Goal: Information Seeking & Learning: Learn about a topic

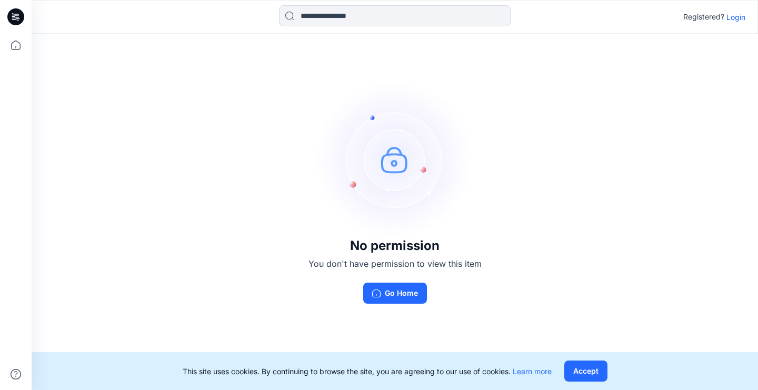
click at [736, 19] on p "Login" at bounding box center [735, 17] width 19 height 11
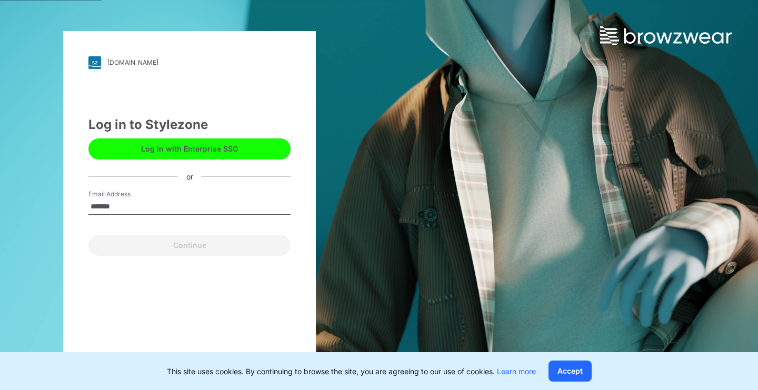
type input "**********"
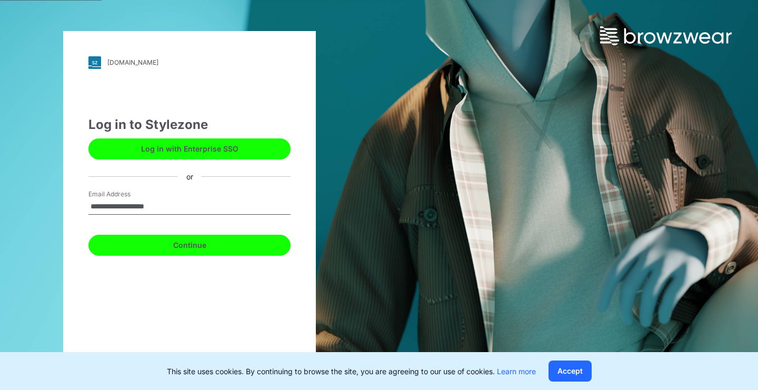
click at [217, 253] on button "Continue" at bounding box center [189, 245] width 202 height 21
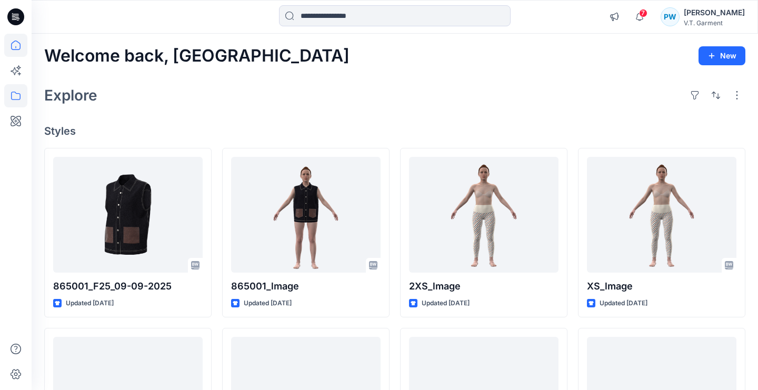
click at [15, 99] on icon at bounding box center [15, 95] width 23 height 23
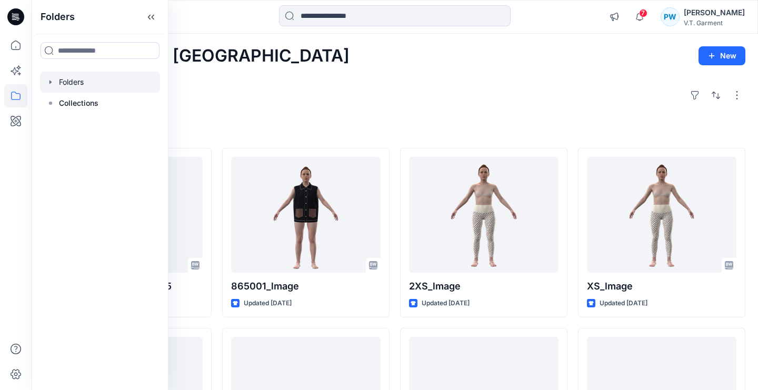
click at [79, 80] on div at bounding box center [100, 82] width 120 height 21
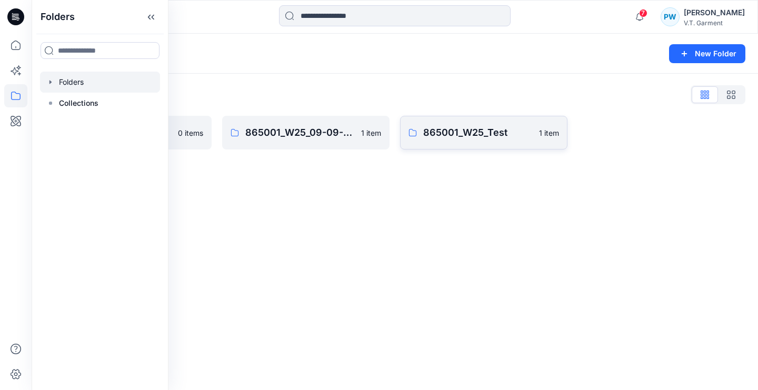
click at [488, 133] on p "865001_W25_Test" at bounding box center [477, 132] width 109 height 15
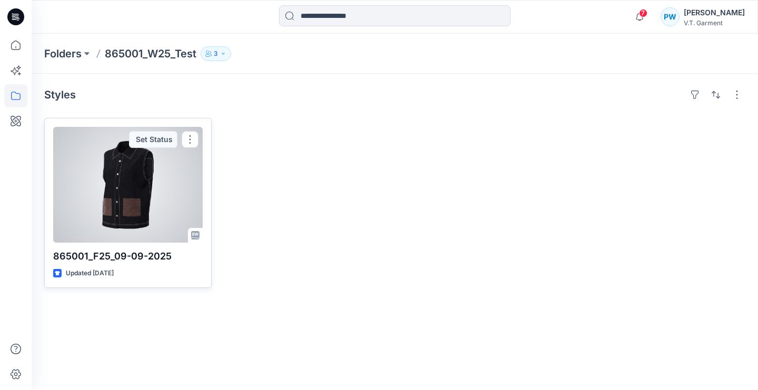
click at [124, 201] on div at bounding box center [127, 185] width 149 height 116
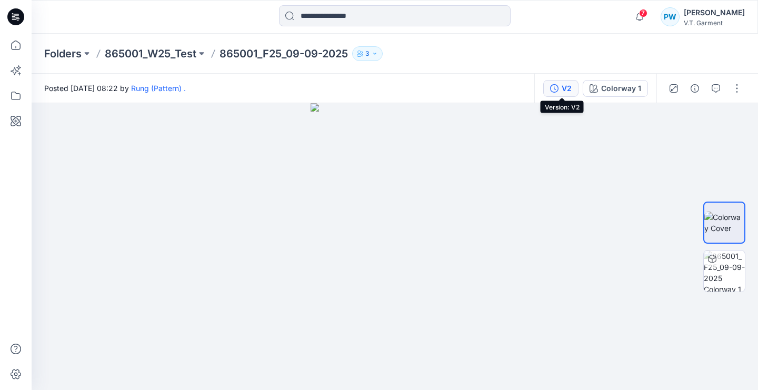
click at [567, 88] on div "V2" at bounding box center [566, 89] width 10 height 12
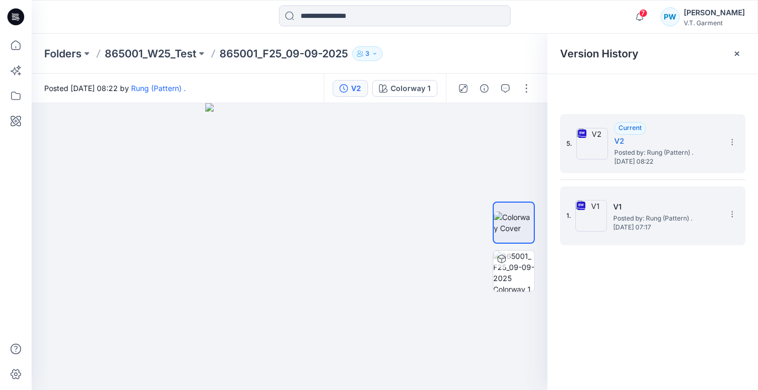
click at [630, 210] on h5 "V1" at bounding box center [665, 206] width 105 height 13
click at [639, 149] on span "Posted by: Rung (Pattern) ." at bounding box center [666, 152] width 105 height 11
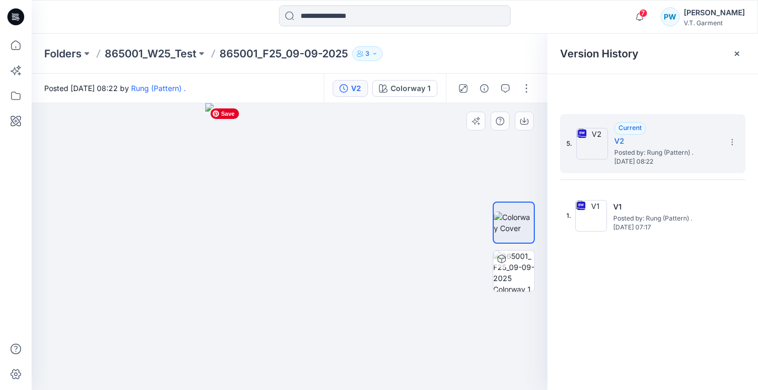
click at [322, 183] on img at bounding box center [289, 246] width 168 height 287
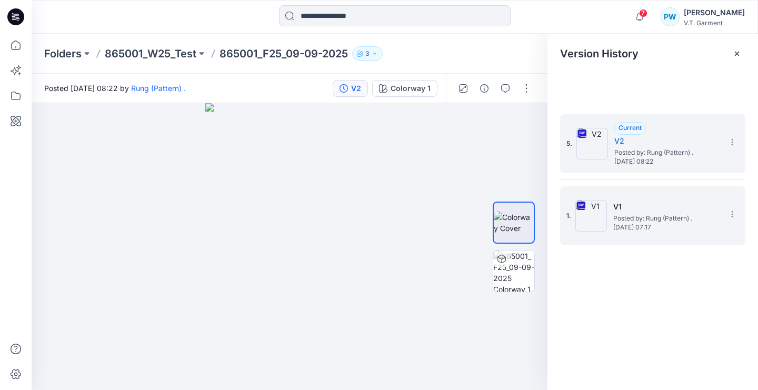
click at [642, 216] on span "Posted by: Rung (Pattern) ." at bounding box center [665, 218] width 105 height 11
click at [628, 163] on span "[DATE] 08:22" at bounding box center [666, 161] width 105 height 7
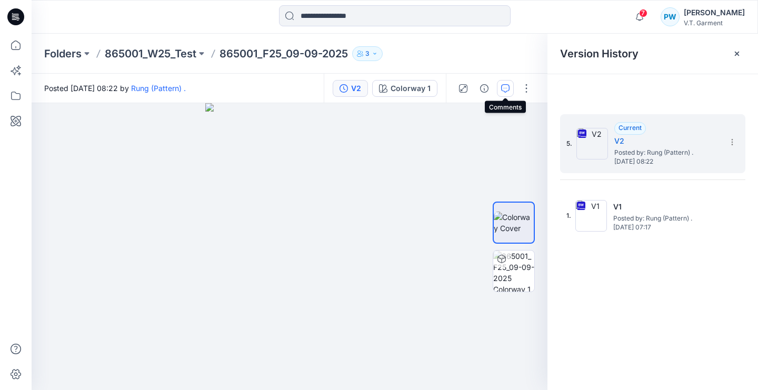
click at [507, 86] on icon "button" at bounding box center [505, 88] width 8 height 8
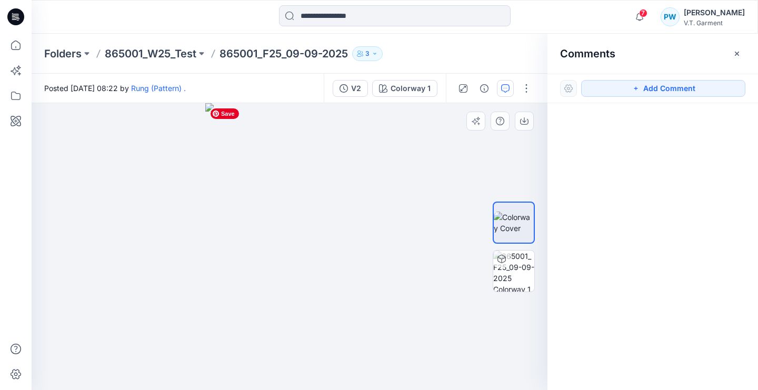
click at [336, 178] on img at bounding box center [289, 246] width 168 height 287
click at [288, 206] on img at bounding box center [289, 246] width 168 height 287
click at [619, 87] on button "Add Comment" at bounding box center [663, 88] width 164 height 17
click at [302, 218] on div "1" at bounding box center [290, 246] width 516 height 287
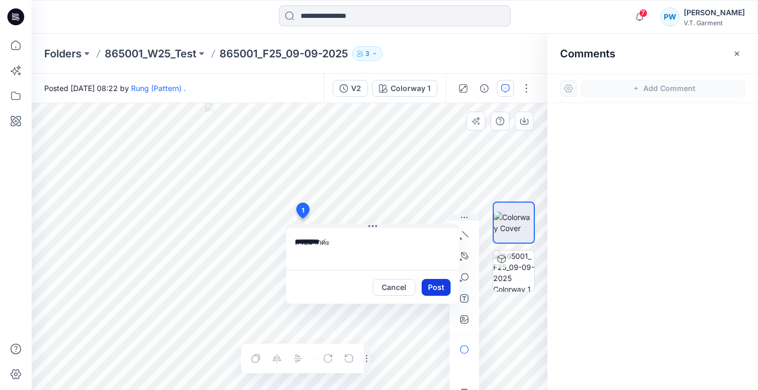
type textarea "*********"
click at [436, 285] on button "Post" at bounding box center [435, 287] width 29 height 17
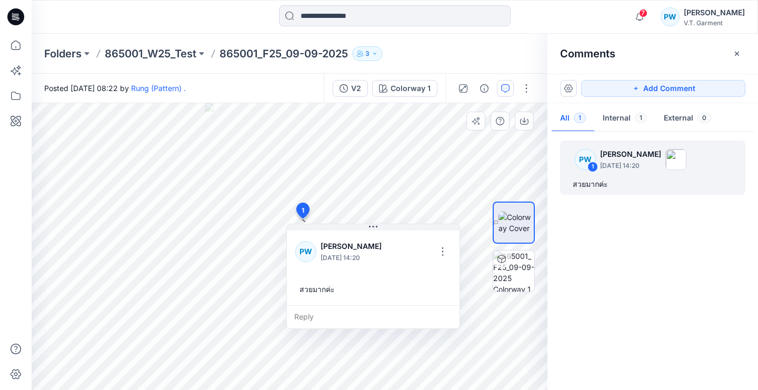
click at [626, 264] on div "PW 1 [PERSON_NAME] [DATE] 14:20 สวยมากค่ะ" at bounding box center [652, 258] width 210 height 248
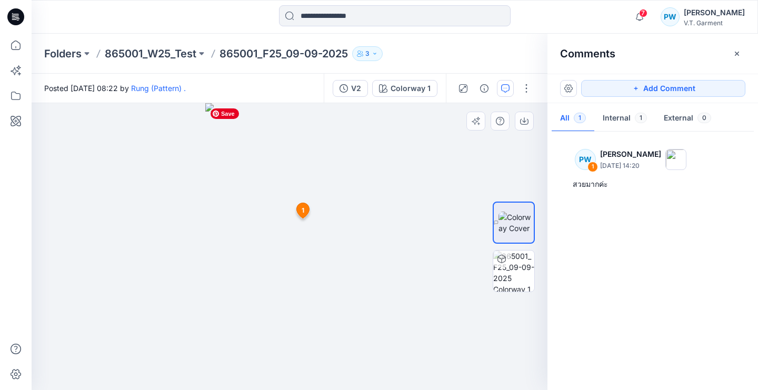
drag, startPoint x: 366, startPoint y: 241, endPoint x: 284, endPoint y: 245, distance: 81.7
click at [284, 245] on img at bounding box center [289, 246] width 168 height 287
drag, startPoint x: 343, startPoint y: 251, endPoint x: 246, endPoint y: 251, distance: 96.8
click at [246, 251] on img at bounding box center [289, 246] width 168 height 287
click at [527, 281] on img at bounding box center [513, 270] width 41 height 41
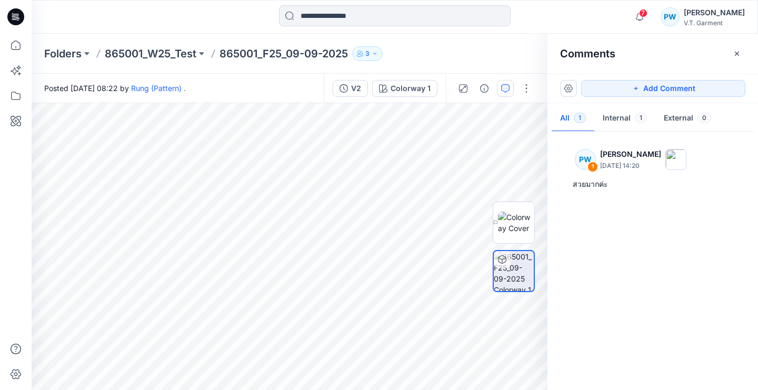
click at [700, 242] on div "PW 1 [PERSON_NAME] [DATE] 14:20 สวยมากค่ะ" at bounding box center [652, 258] width 210 height 248
click at [634, 90] on icon "button" at bounding box center [635, 88] width 8 height 8
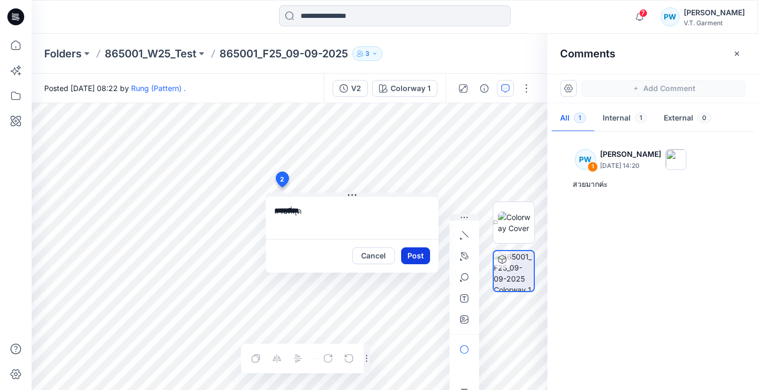
type textarea "*********"
click at [406, 253] on button "Post" at bounding box center [415, 255] width 29 height 17
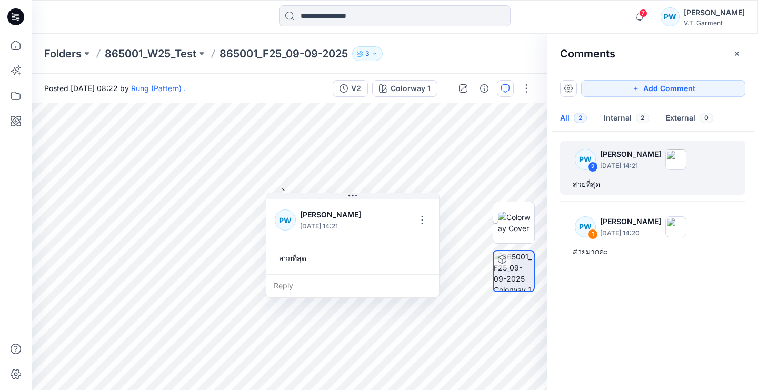
click at [619, 303] on div "PW 2 [PERSON_NAME] [DATE] 14:21 สวยที่สุด PW 1 Piraya Wattanopas [DATE] 14:20 ส…" at bounding box center [652, 258] width 210 height 248
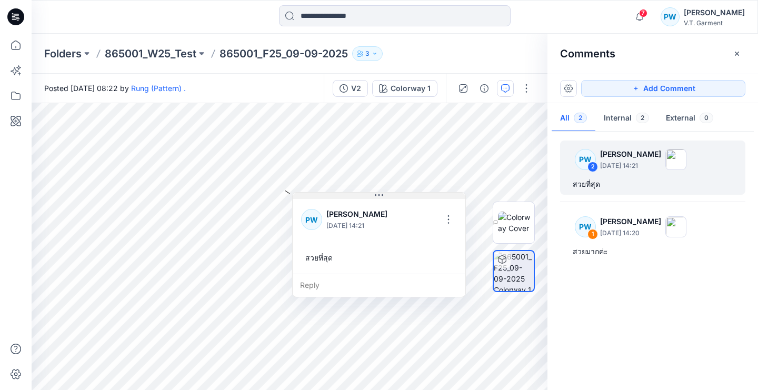
drag, startPoint x: 276, startPoint y: 198, endPoint x: 319, endPoint y: 201, distance: 43.3
click at [320, 199] on button at bounding box center [379, 196] width 173 height 6
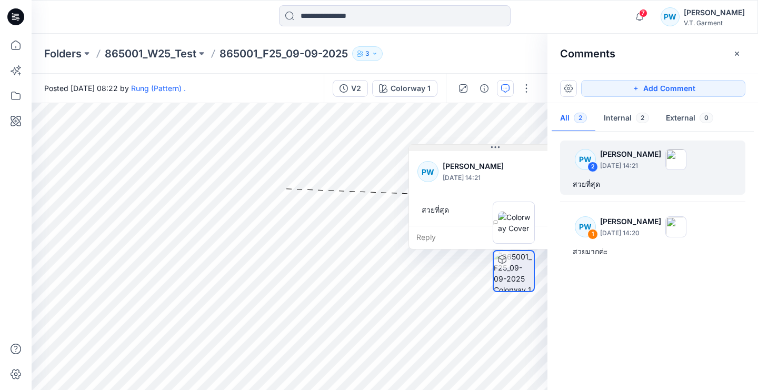
drag, startPoint x: 336, startPoint y: 199, endPoint x: 435, endPoint y: 147, distance: 111.3
click at [435, 147] on button at bounding box center [495, 148] width 173 height 6
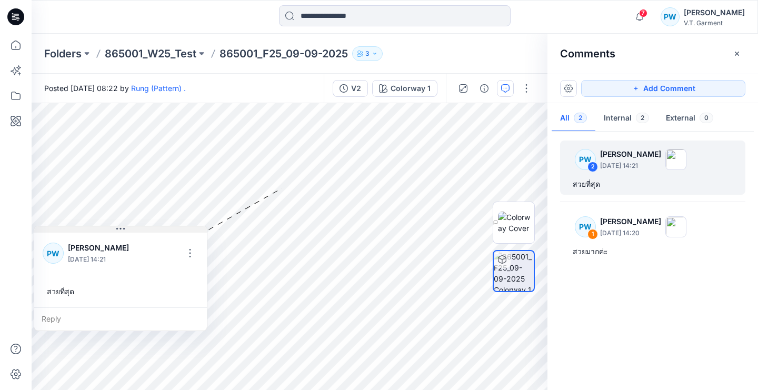
drag, startPoint x: 430, startPoint y: 147, endPoint x: 48, endPoint y: 227, distance: 390.2
click at [48, 227] on button at bounding box center [120, 229] width 173 height 6
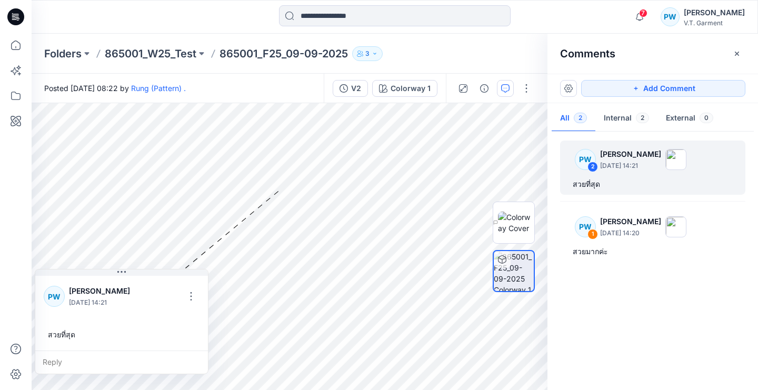
drag, startPoint x: 110, startPoint y: 226, endPoint x: 111, endPoint y: 269, distance: 43.1
click at [111, 269] on button at bounding box center [121, 272] width 173 height 6
click at [171, 269] on button at bounding box center [121, 271] width 173 height 6
drag, startPoint x: 294, startPoint y: 197, endPoint x: 1, endPoint y: 289, distance: 307.3
click at [1, 289] on div "7 Notifications Rung (Pattern) . has invited you to the Folder 831025P_W25_01/0…" at bounding box center [379, 195] width 758 height 390
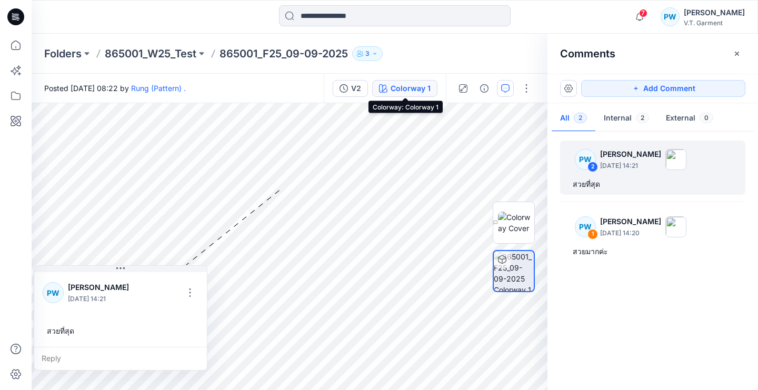
click at [401, 88] on div "Colorway 1" at bounding box center [410, 89] width 40 height 12
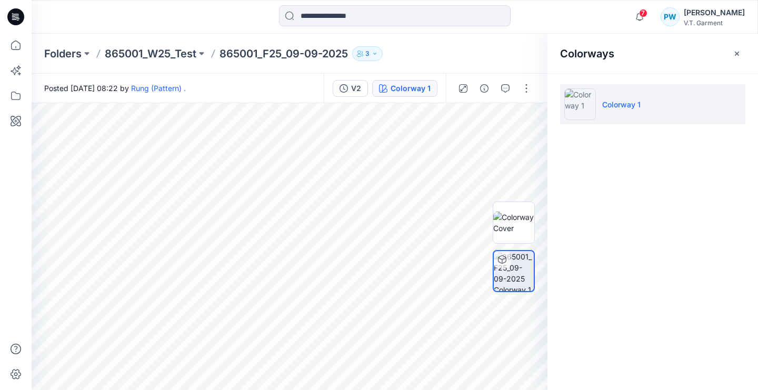
click at [405, 90] on div "Colorway 1" at bounding box center [410, 89] width 40 height 12
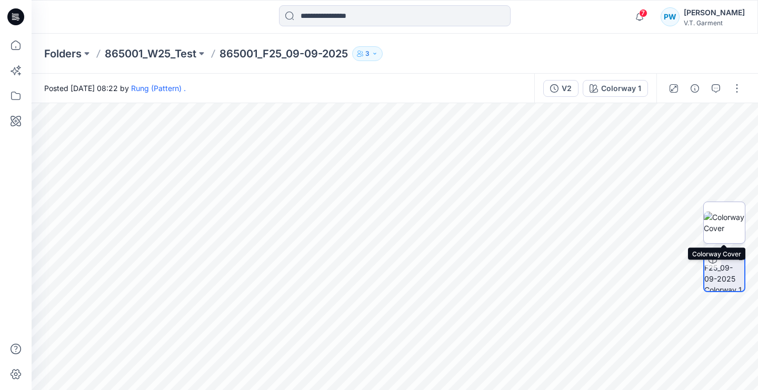
click at [726, 215] on img at bounding box center [723, 222] width 41 height 22
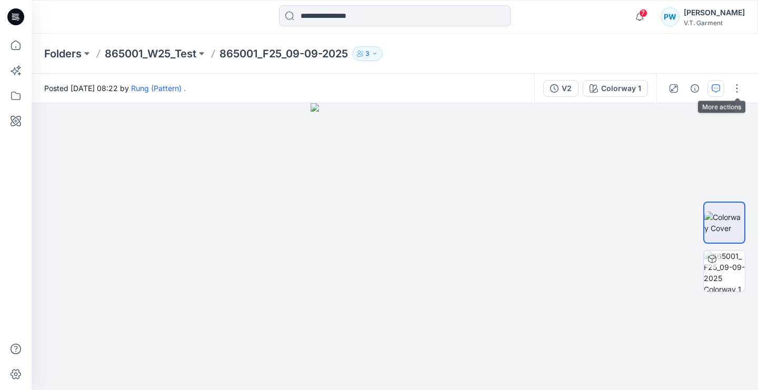
click at [720, 86] on button "button" at bounding box center [715, 88] width 17 height 17
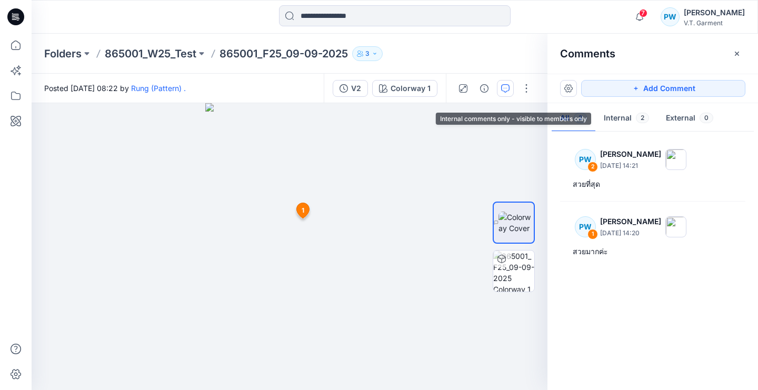
click at [631, 117] on button "Internal 2" at bounding box center [626, 118] width 62 height 27
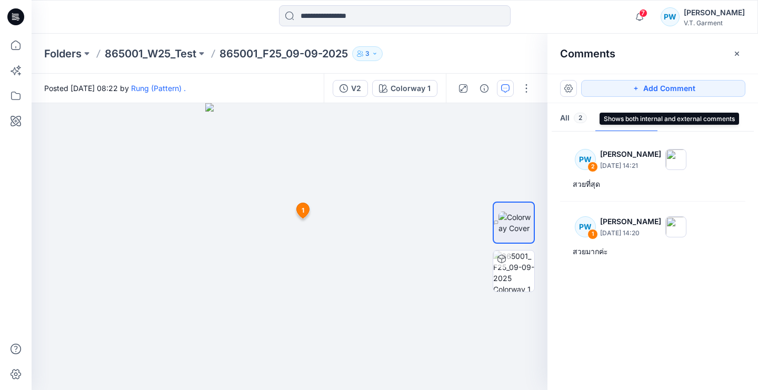
click at [566, 113] on button "All 2" at bounding box center [573, 118] width 44 height 27
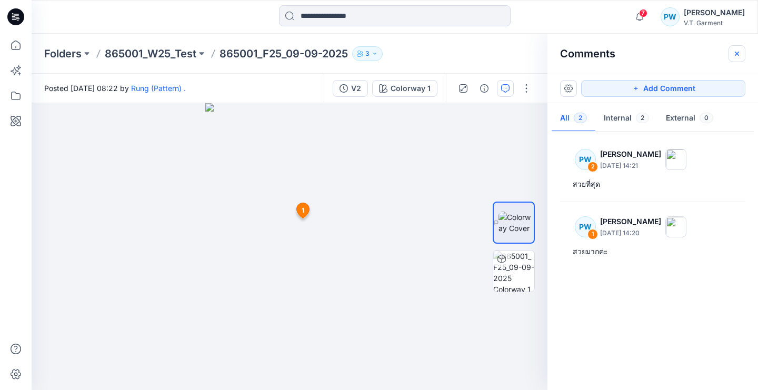
click at [737, 50] on icon "button" at bounding box center [736, 53] width 8 height 8
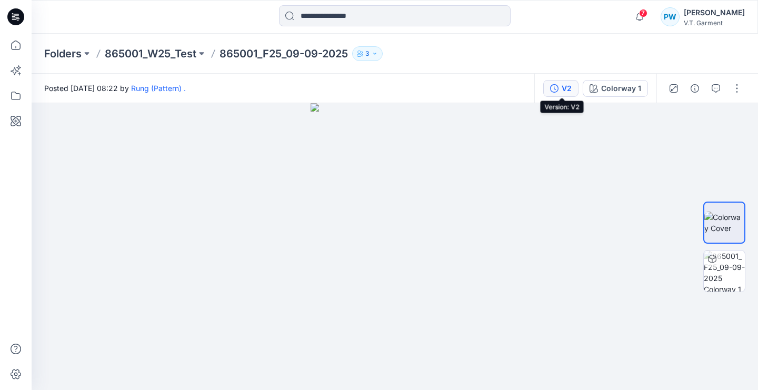
click at [566, 87] on div "V2" at bounding box center [566, 89] width 10 height 12
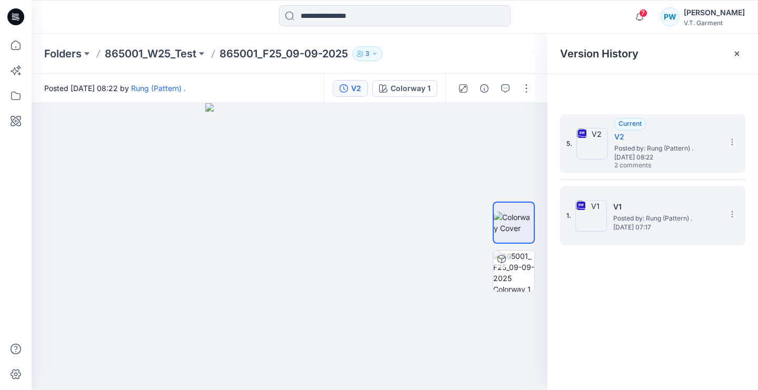
click at [615, 209] on h5 "V1" at bounding box center [665, 206] width 105 height 13
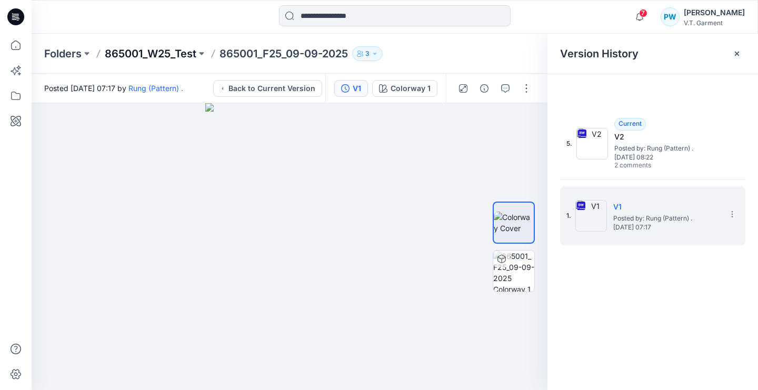
click at [159, 55] on p "865001_W25_Test" at bounding box center [151, 53] width 92 height 15
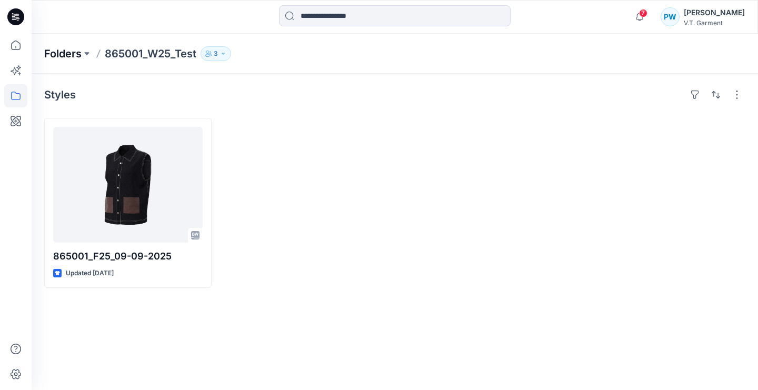
click at [70, 54] on p "Folders" at bounding box center [62, 53] width 37 height 15
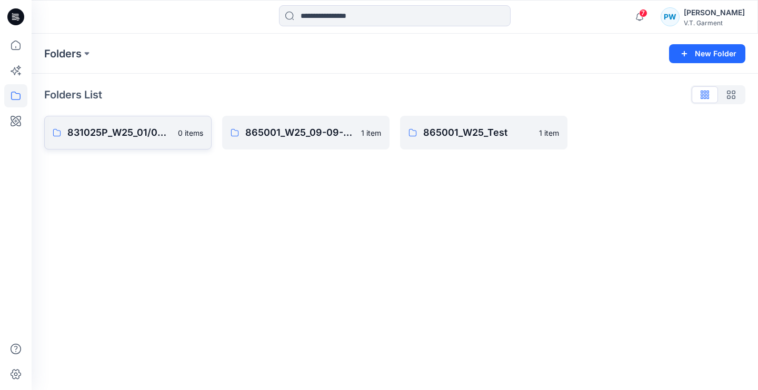
click at [125, 130] on p "831025P_W25_01/09/2025" at bounding box center [119, 132] width 104 height 15
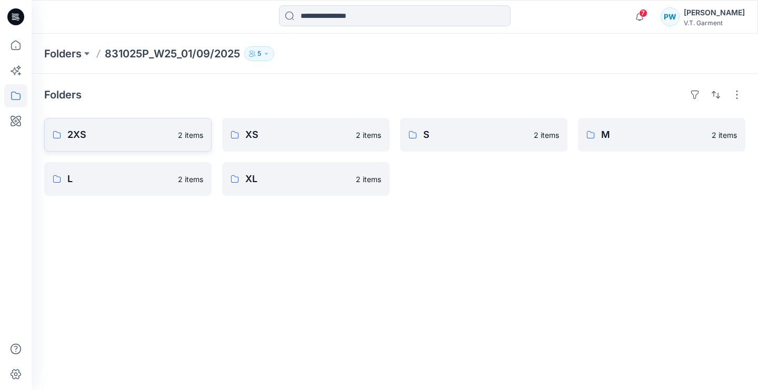
click at [153, 134] on p "2XS" at bounding box center [119, 134] width 104 height 15
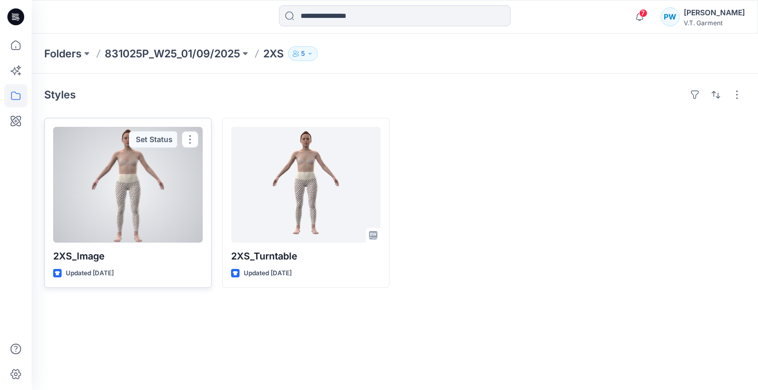
click at [179, 190] on div at bounding box center [127, 185] width 149 height 116
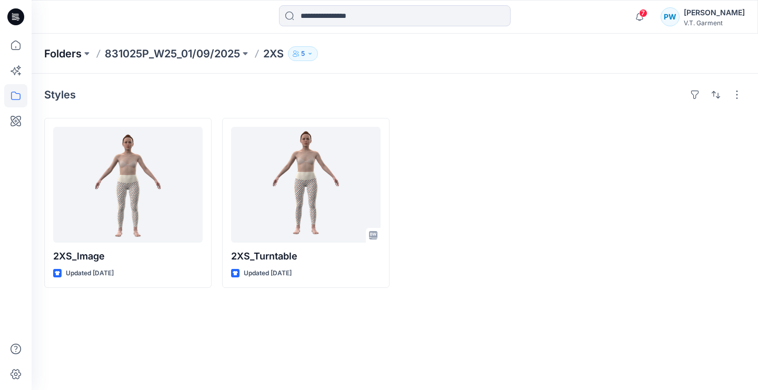
click at [77, 55] on p "Folders" at bounding box center [62, 53] width 37 height 15
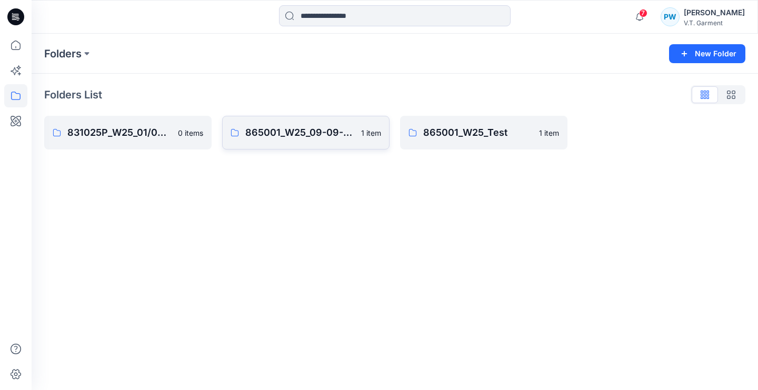
click at [280, 130] on p "865001_W25_09-09-2025" at bounding box center [299, 132] width 109 height 15
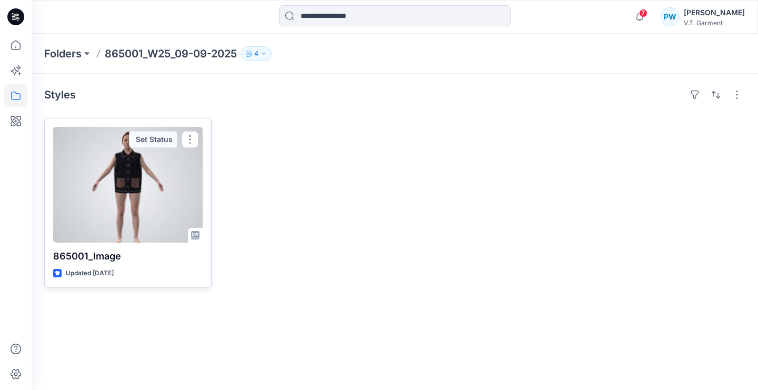
click at [153, 168] on div at bounding box center [127, 185] width 149 height 116
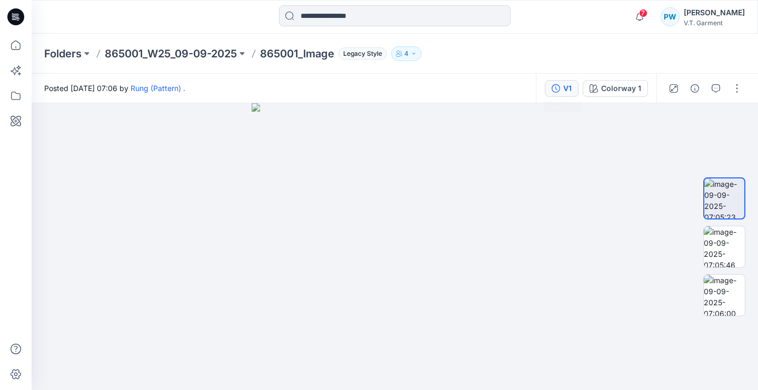
click at [567, 87] on div "V1" at bounding box center [567, 89] width 8 height 12
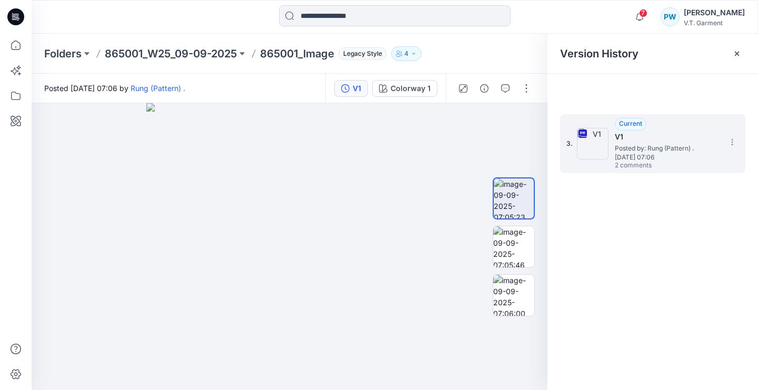
click at [641, 155] on span "[DATE] 07:06" at bounding box center [666, 157] width 105 height 7
click at [520, 243] on img at bounding box center [513, 246] width 41 height 41
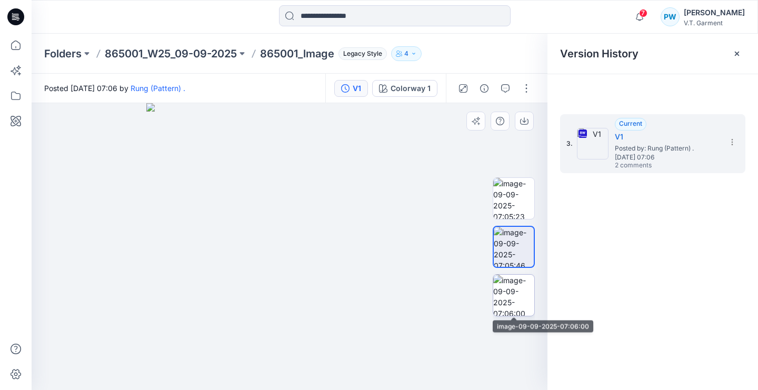
click at [514, 277] on img at bounding box center [513, 295] width 41 height 41
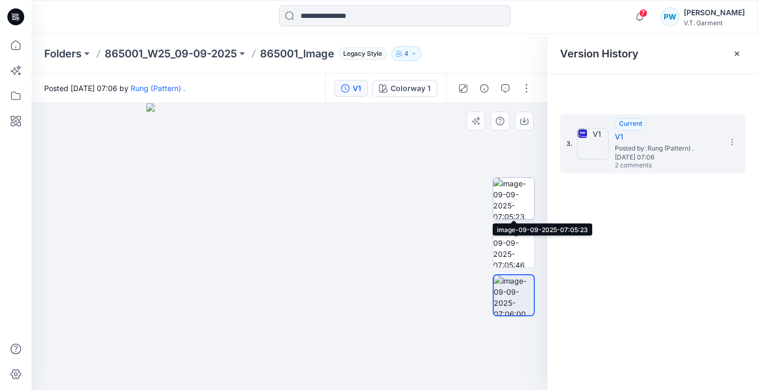
click at [523, 198] on img at bounding box center [513, 198] width 41 height 41
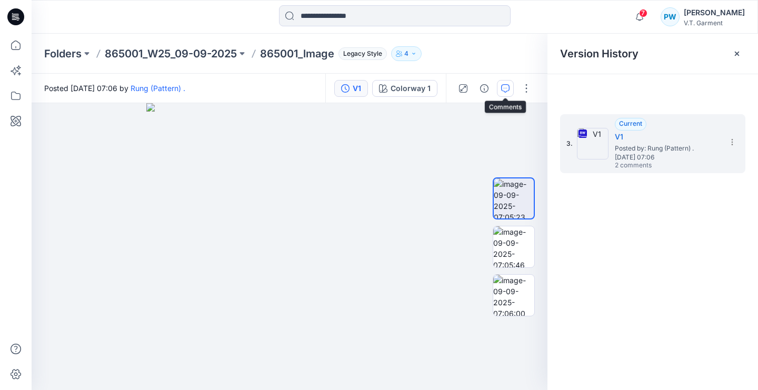
click at [506, 86] on icon "button" at bounding box center [505, 88] width 8 height 8
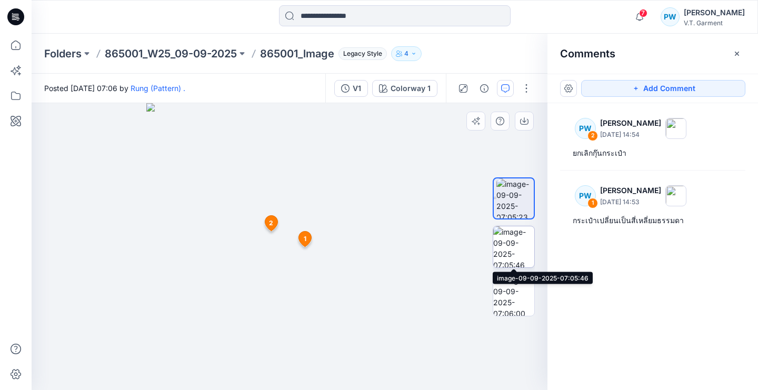
click at [510, 244] on img at bounding box center [513, 246] width 41 height 41
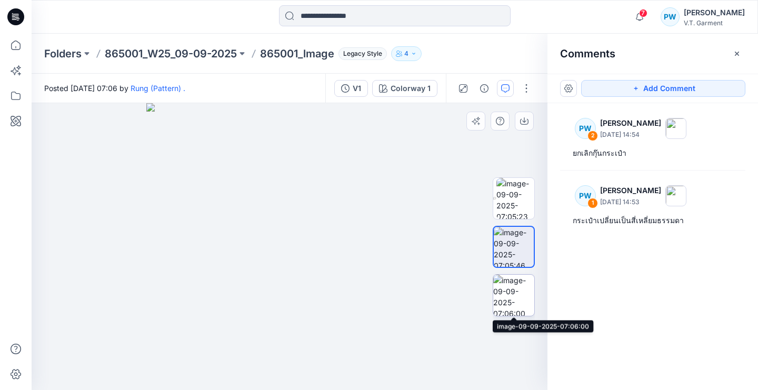
click at [510, 296] on img at bounding box center [513, 295] width 41 height 41
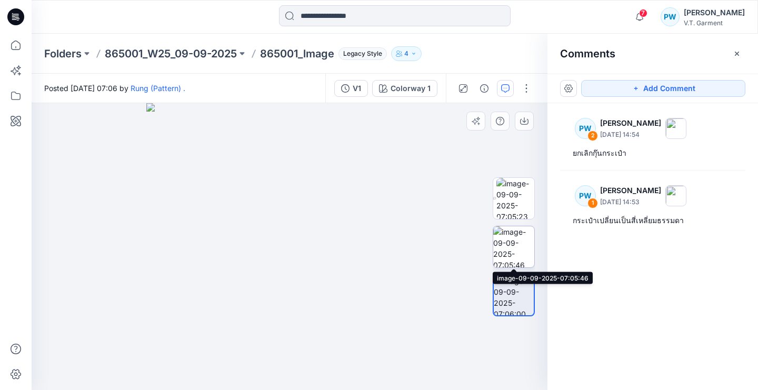
click at [511, 251] on img at bounding box center [513, 246] width 41 height 41
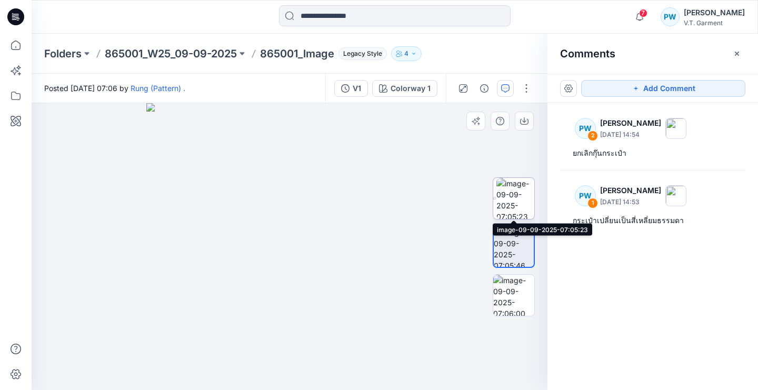
click at [510, 200] on img at bounding box center [515, 198] width 38 height 41
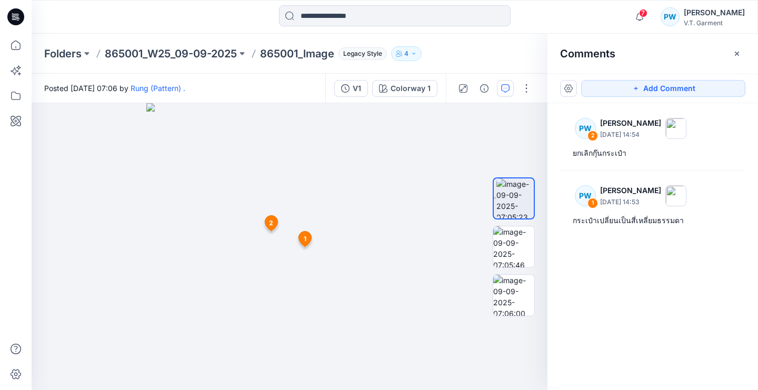
click at [591, 254] on div "PW 2 [PERSON_NAME] [DATE] 14:54 ยกเลิกกุ๊นกระเป๋า PW 1 Piraya Wattanopas [DATE]…" at bounding box center [652, 227] width 210 height 248
click at [492, 45] on div "Folders 865001_W25_09-09-2025 865001_lmage Legacy Style 4" at bounding box center [395, 54] width 726 height 40
